Goal: Information Seeking & Learning: Find specific page/section

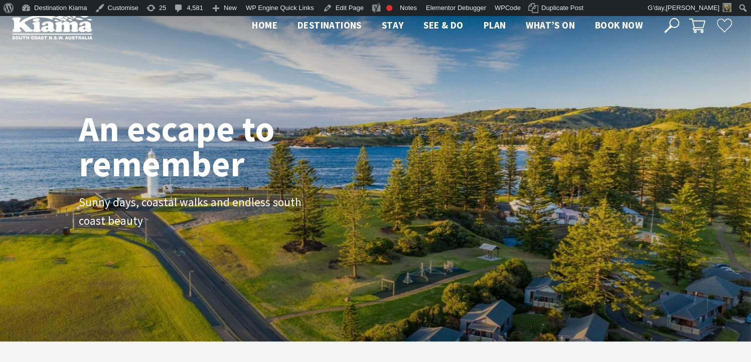
click at [668, 24] on icon at bounding box center [671, 25] width 15 height 15
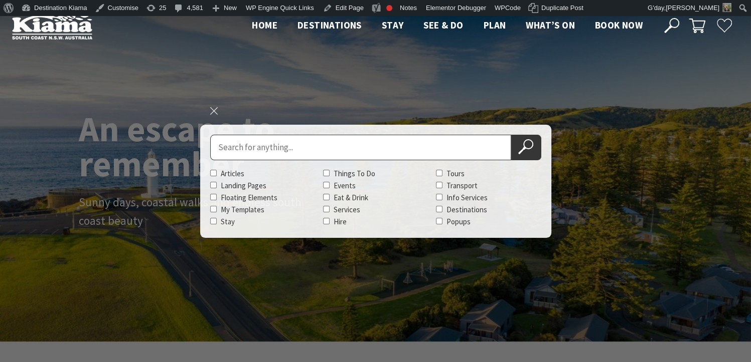
scroll to position [178, 758]
type input "worskshop"
click at [511, 135] on button "Search Now" at bounding box center [526, 148] width 30 height 26
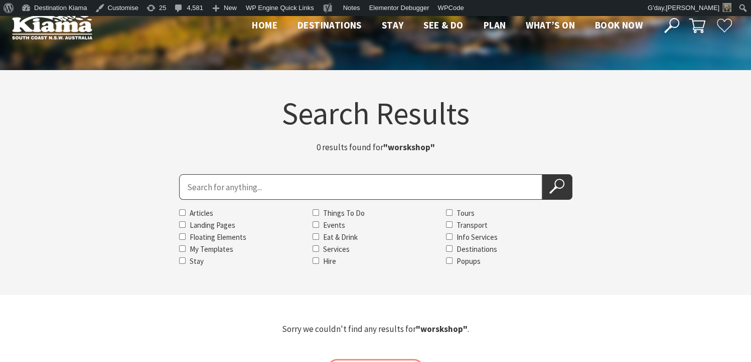
click at [310, 192] on input "Search for" at bounding box center [360, 187] width 363 height 26
type input "workshop"
click at [542, 174] on button "Search Now" at bounding box center [557, 187] width 30 height 26
